Goal: Information Seeking & Learning: Check status

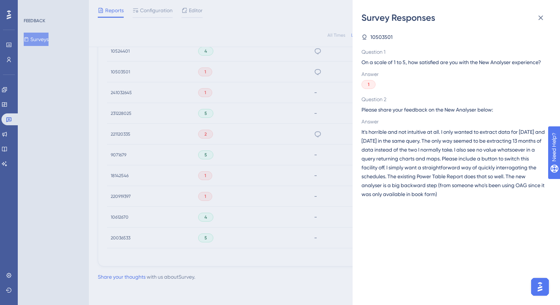
click at [5, 119] on div "Survey Responses 10503501 Question 1 On a scale of 1 to 5, how satisfied are yo…" at bounding box center [280, 152] width 560 height 305
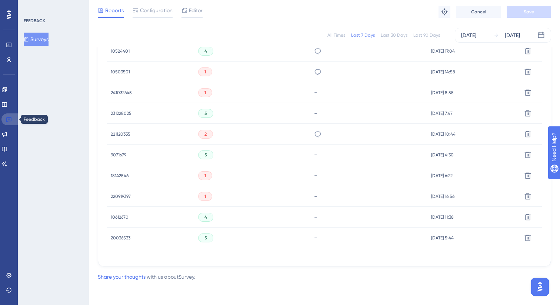
click at [9, 120] on icon at bounding box center [8, 120] width 5 height 5
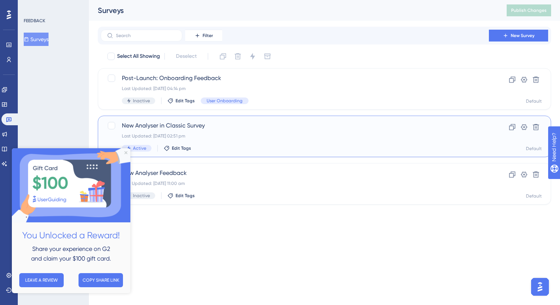
click at [214, 135] on div "Last Updated: [DATE] 02:51 pm" at bounding box center [295, 136] width 346 height 6
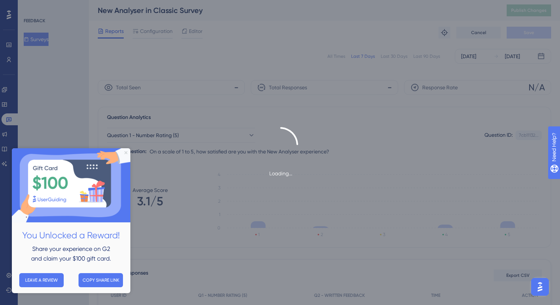
click at [126, 152] on icon "Close Preview" at bounding box center [126, 152] width 3 height 3
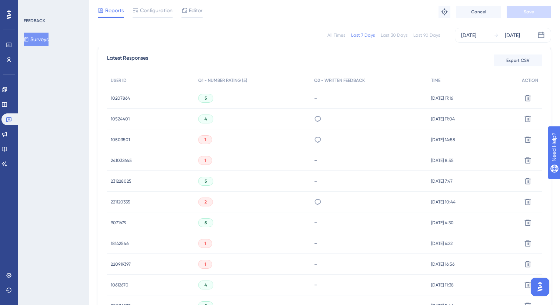
scroll to position [208, 0]
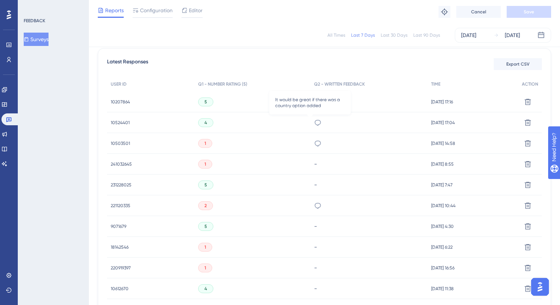
click at [314, 126] on icon at bounding box center [317, 122] width 7 height 7
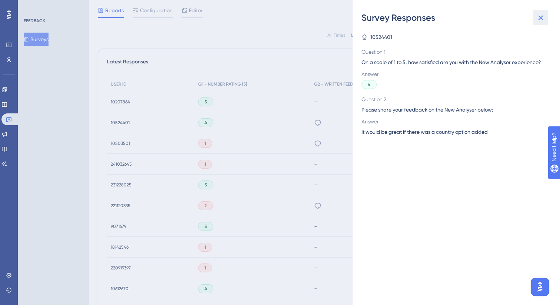
click at [542, 19] on icon at bounding box center [541, 17] width 9 height 9
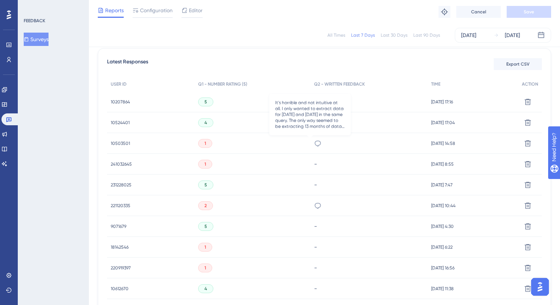
click at [314, 145] on icon at bounding box center [317, 143] width 7 height 7
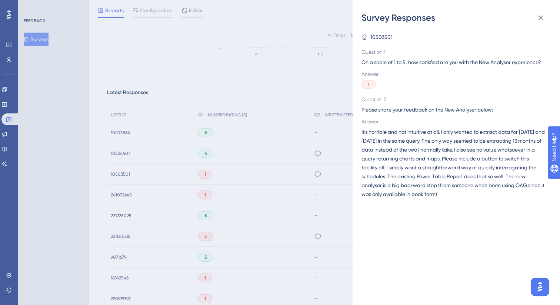
scroll to position [185, 0]
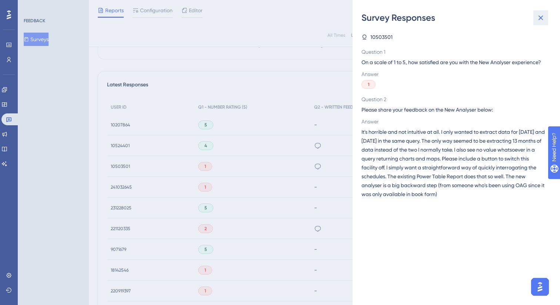
click at [542, 21] on icon at bounding box center [541, 17] width 9 height 9
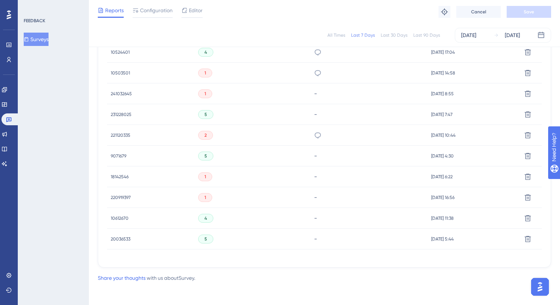
scroll to position [280, 0]
